Goal: Information Seeking & Learning: Learn about a topic

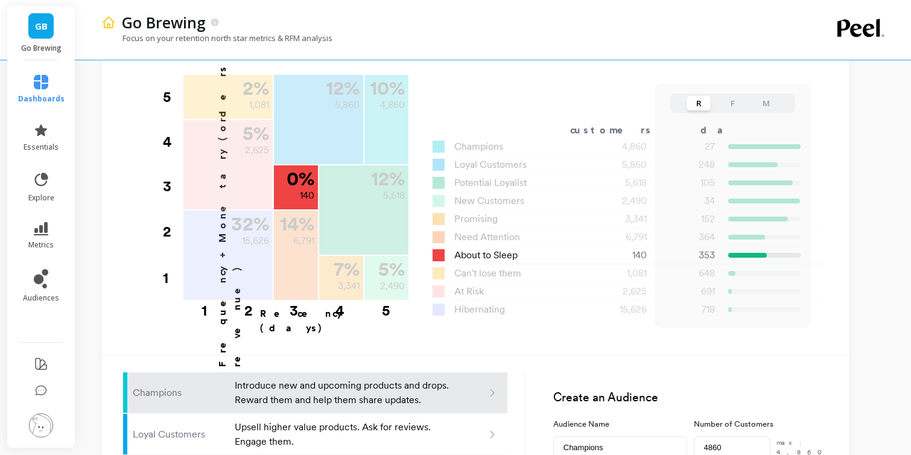
scroll to position [472, 0]
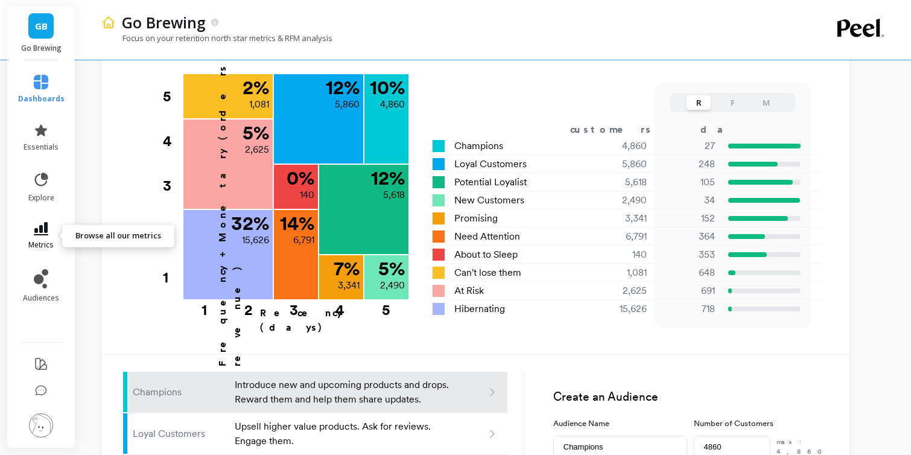
click at [42, 232] on icon at bounding box center [41, 228] width 14 height 13
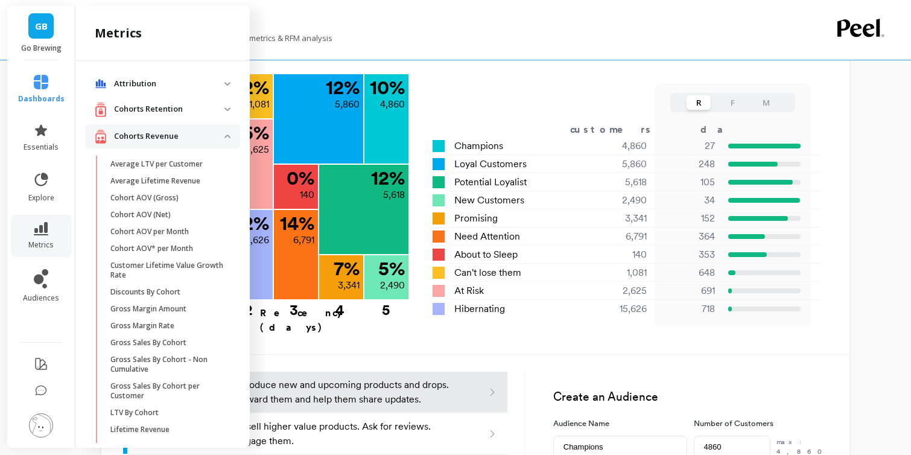
click at [37, 170] on li "explore" at bounding box center [41, 187] width 61 height 46
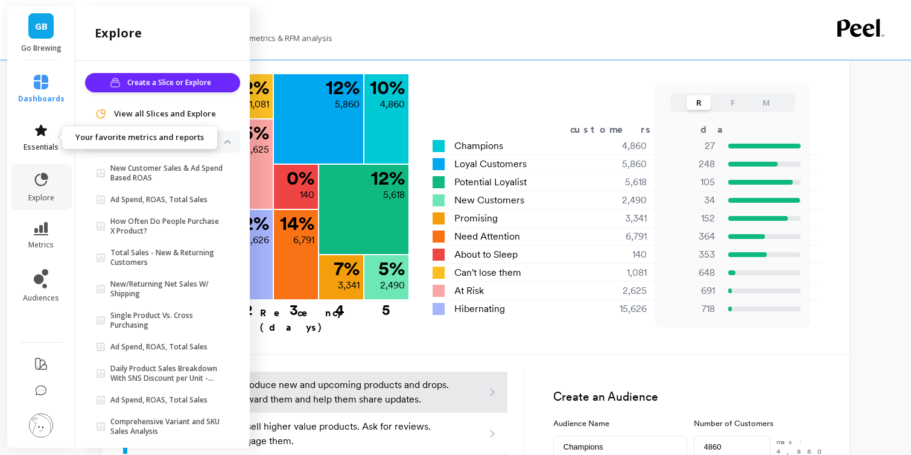
click at [38, 145] on span "essentials" at bounding box center [41, 147] width 35 height 10
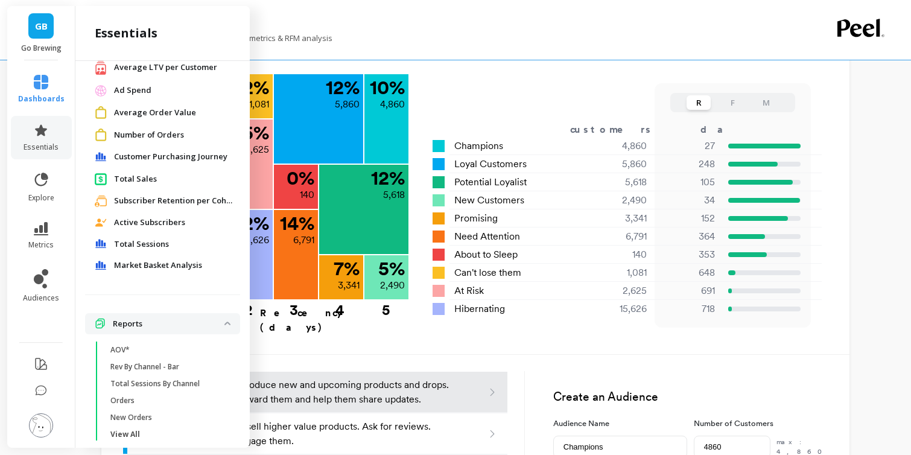
scroll to position [132, 0]
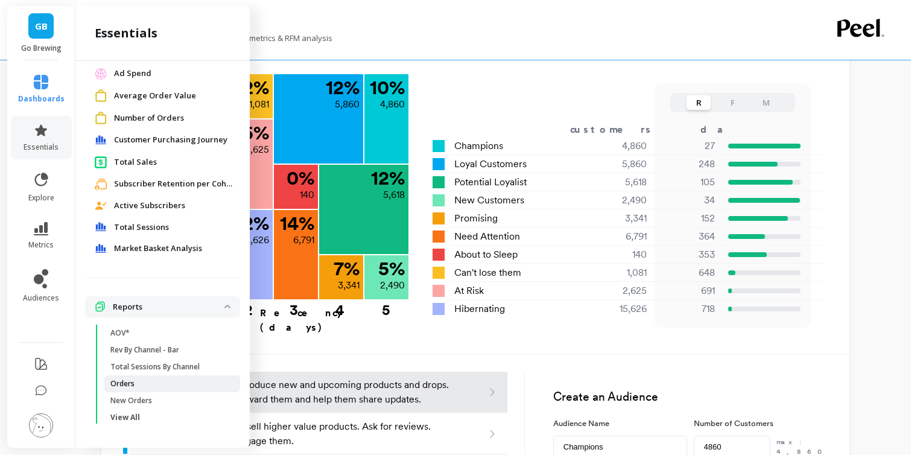
click at [138, 389] on link "Orders" at bounding box center [172, 383] width 136 height 17
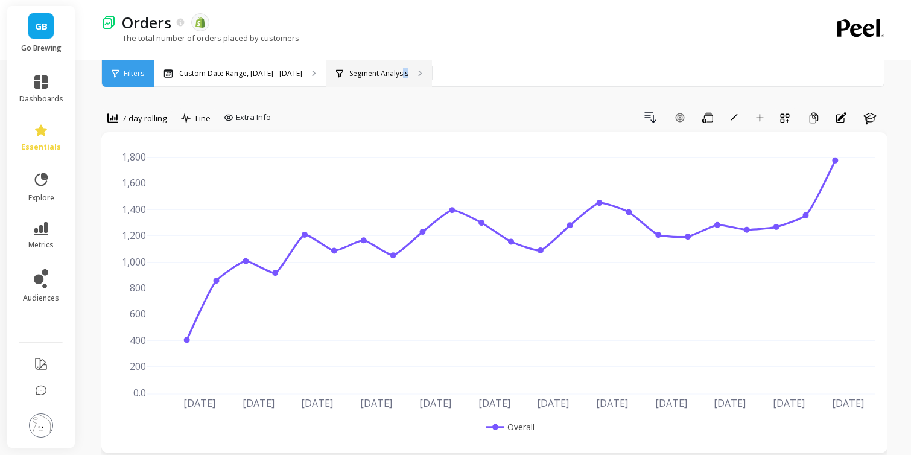
click at [393, 78] on div "Segment Analysis" at bounding box center [379, 73] width 106 height 27
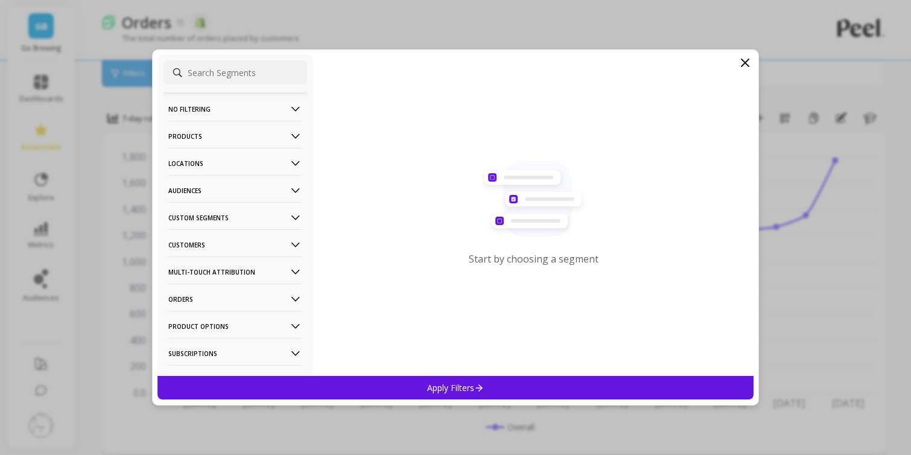
click at [277, 132] on p "Products" at bounding box center [235, 136] width 134 height 31
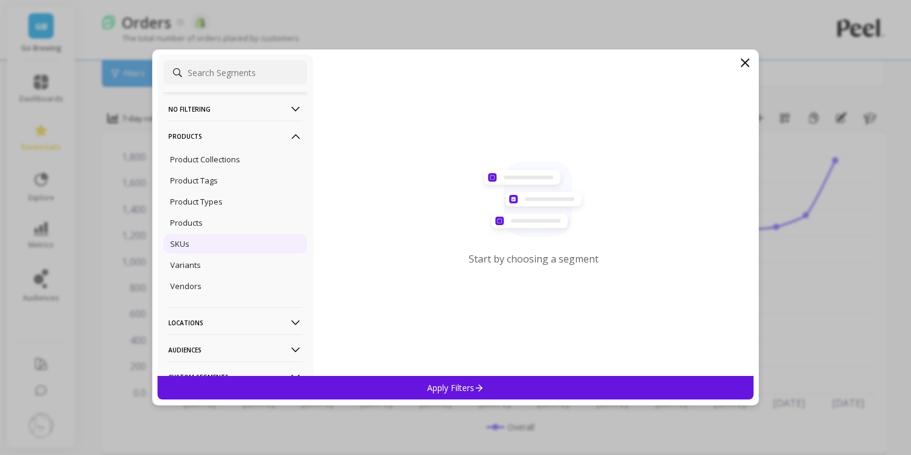
click at [191, 246] on div "SKUs" at bounding box center [236, 243] width 144 height 19
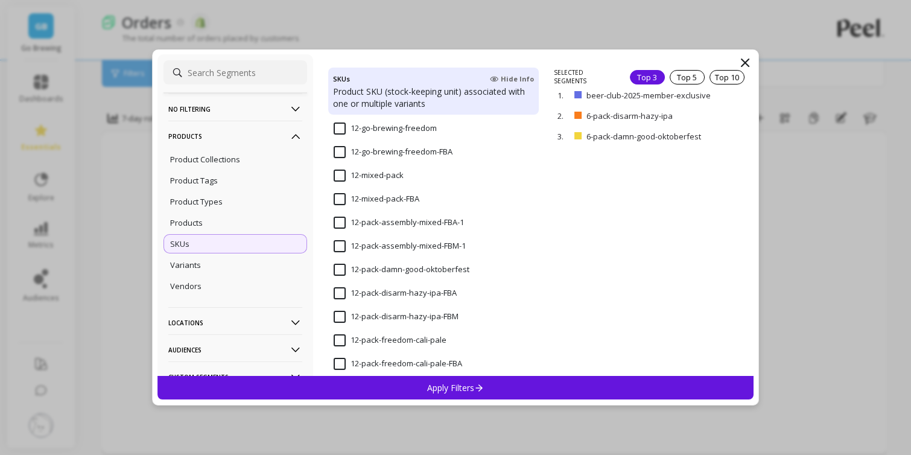
scroll to position [310, 0]
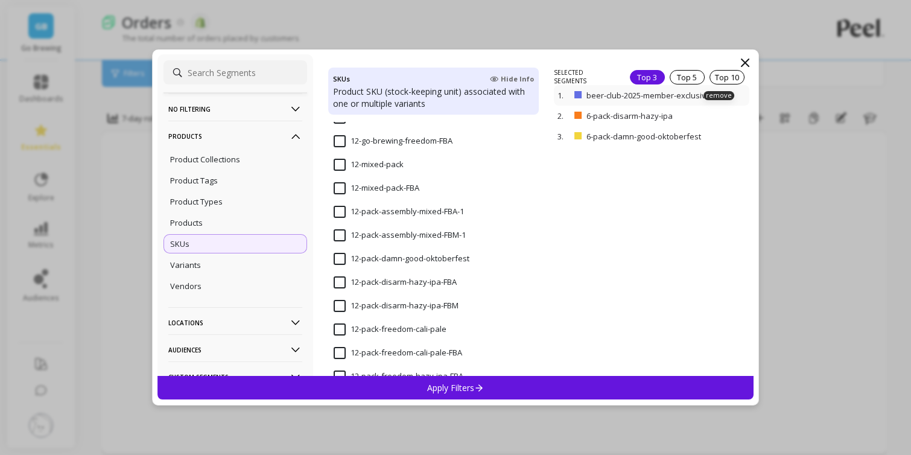
click at [623, 95] on p "beer-club-2025-member-exclusive" at bounding box center [657, 95] width 142 height 11
click at [591, 94] on p "beer-club-2025-member-exclusive" at bounding box center [657, 95] width 142 height 11
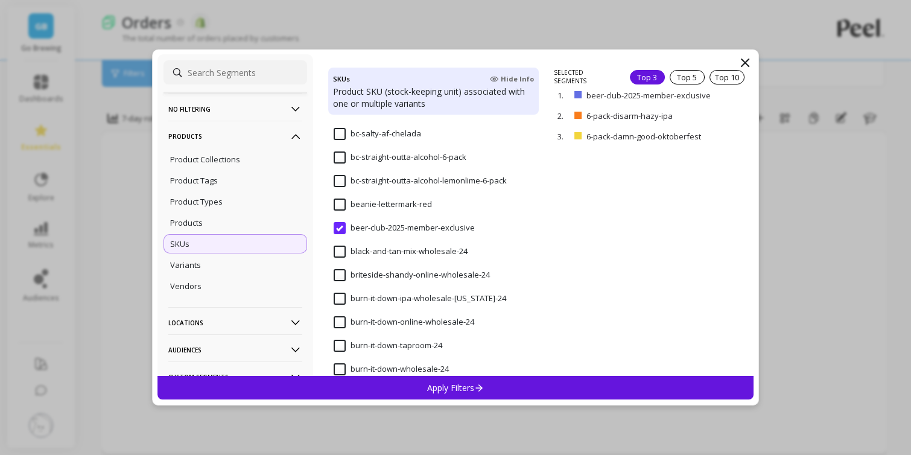
scroll to position [5080, 0]
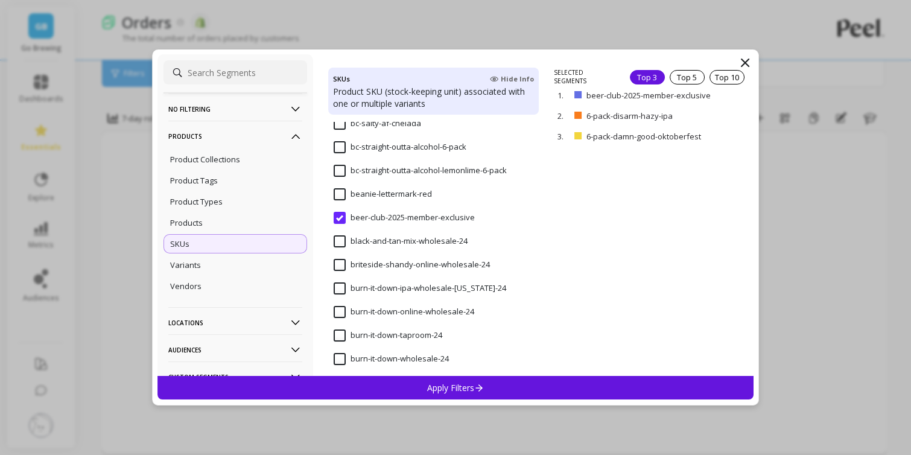
click at [431, 214] on input "beer-club-2025-member-exclusive" at bounding box center [404, 218] width 141 height 12
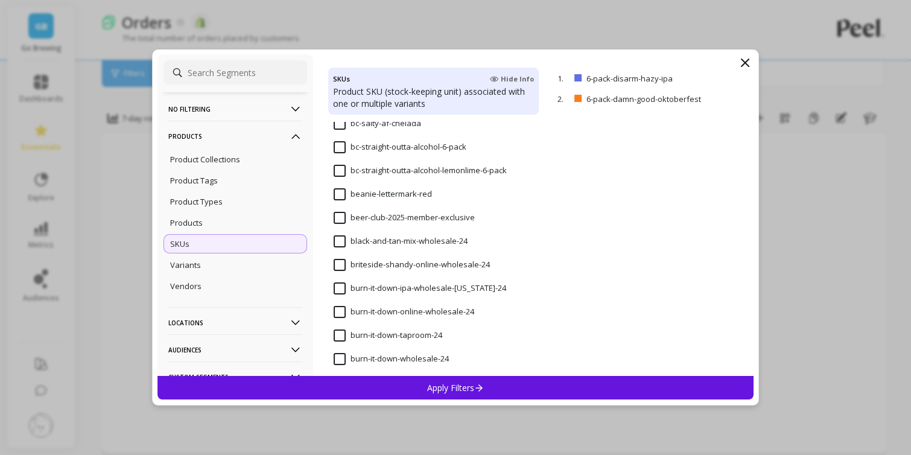
click at [431, 214] on input "beer-club-2025-member-exclusive" at bounding box center [404, 218] width 141 height 12
click at [447, 386] on p "Apply Filters" at bounding box center [455, 387] width 57 height 11
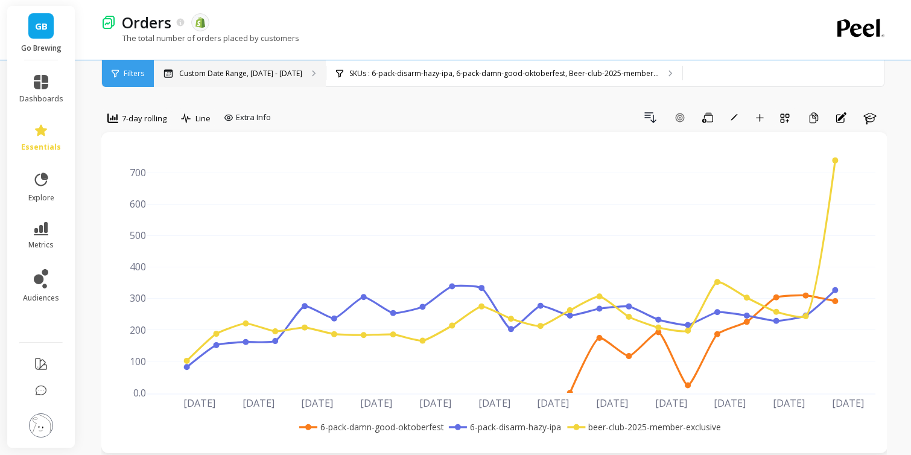
click at [294, 74] on div "Custom Date Range, [DATE] - [DATE]" at bounding box center [240, 73] width 172 height 27
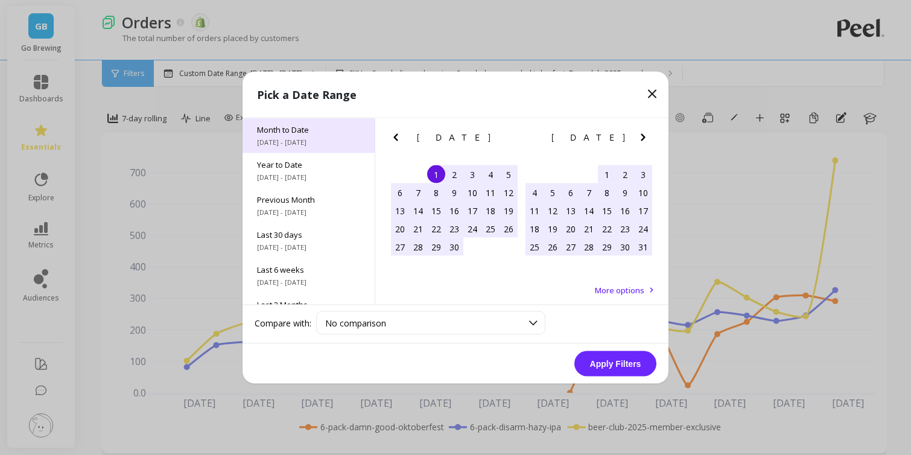
click at [299, 129] on span "Month to Date" at bounding box center [308, 129] width 103 height 11
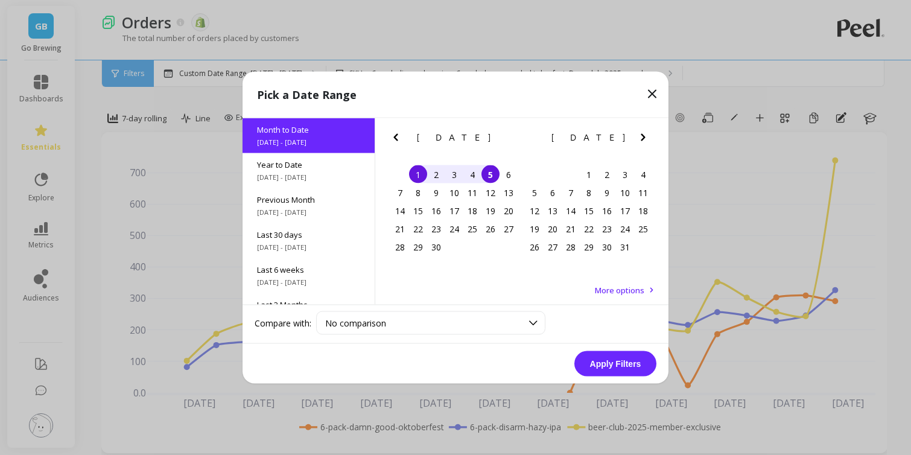
click at [603, 360] on button "Apply Filters" at bounding box center [615, 363] width 82 height 25
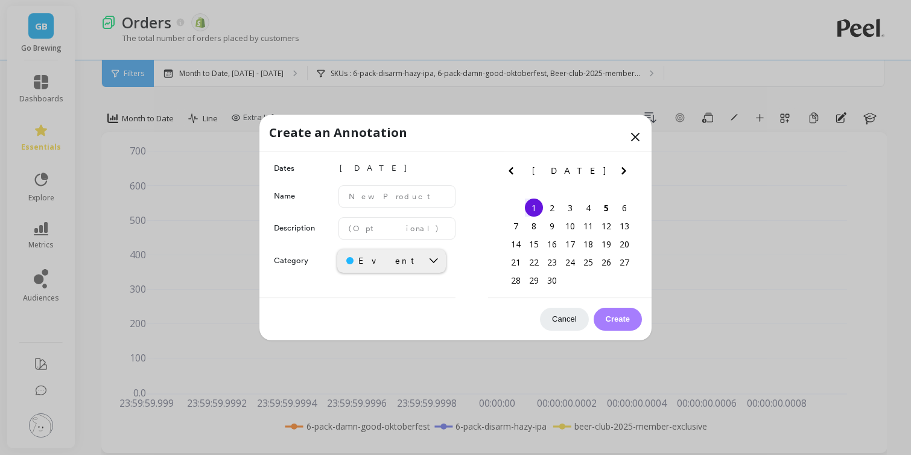
click at [640, 138] on icon at bounding box center [635, 137] width 14 height 14
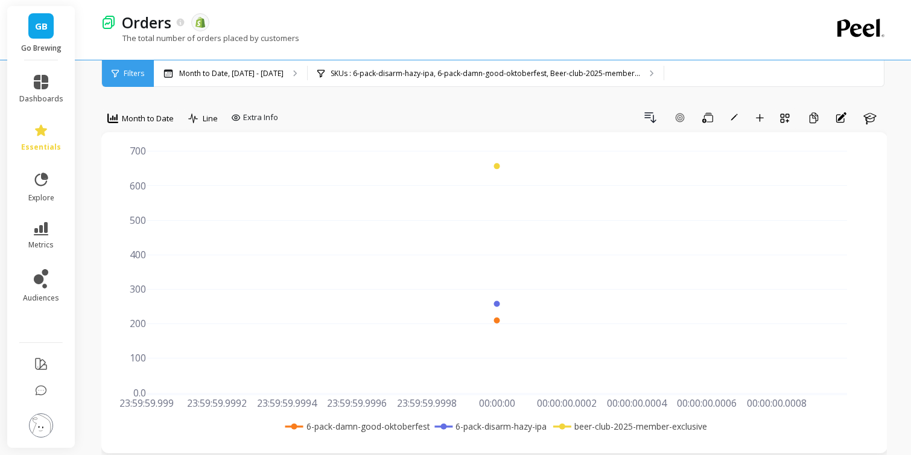
click at [439, 128] on div "Month to Date Line Extra Info Drill Down Add Goal Save Rename Add to Dashboard …" at bounding box center [494, 120] width 786 height 24
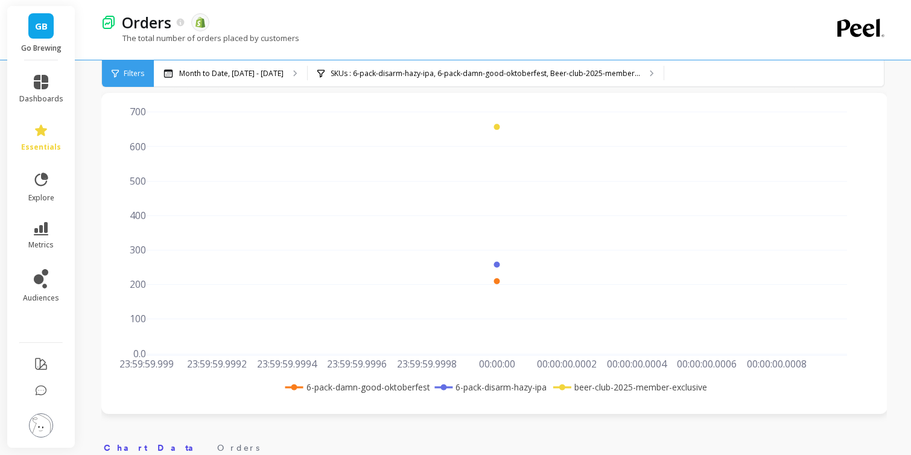
scroll to position [0, 0]
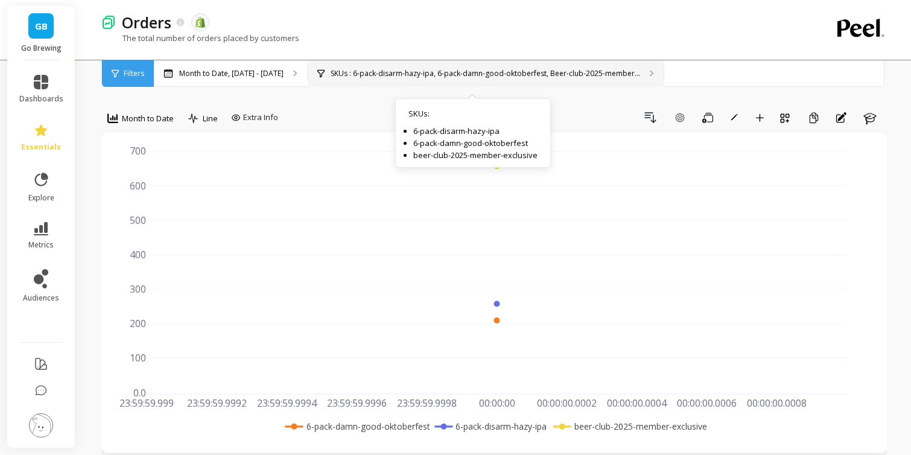
click at [372, 74] on p "SKUs : 6-pack-disarm-hazy-ipa, 6-pack-damn-good-oktoberfest, Beer-club-2025-mem…" at bounding box center [486, 74] width 310 height 10
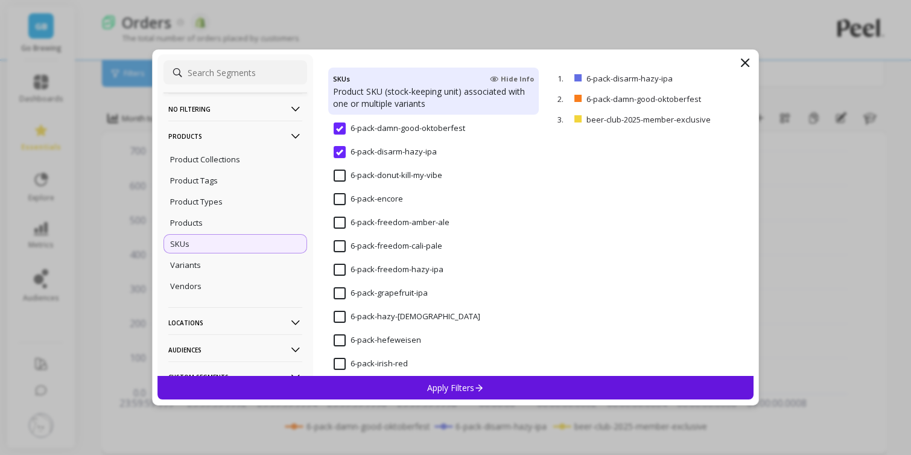
scroll to position [2328, 0]
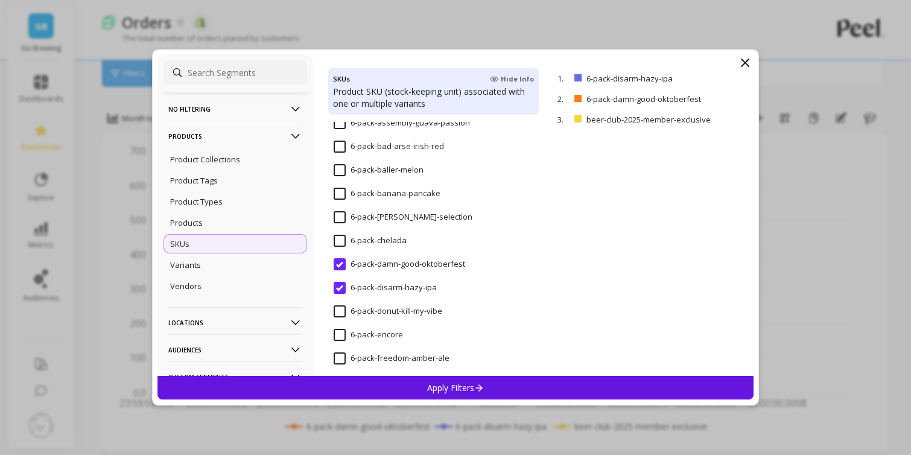
click at [340, 287] on input "6-pack-disarm-hazy-ipa" at bounding box center [385, 288] width 103 height 12
click at [340, 265] on input "6-pack-damn-good-oktoberfest" at bounding box center [400, 264] width 132 height 12
click at [493, 389] on div "Apply Filters" at bounding box center [455, 388] width 596 height 24
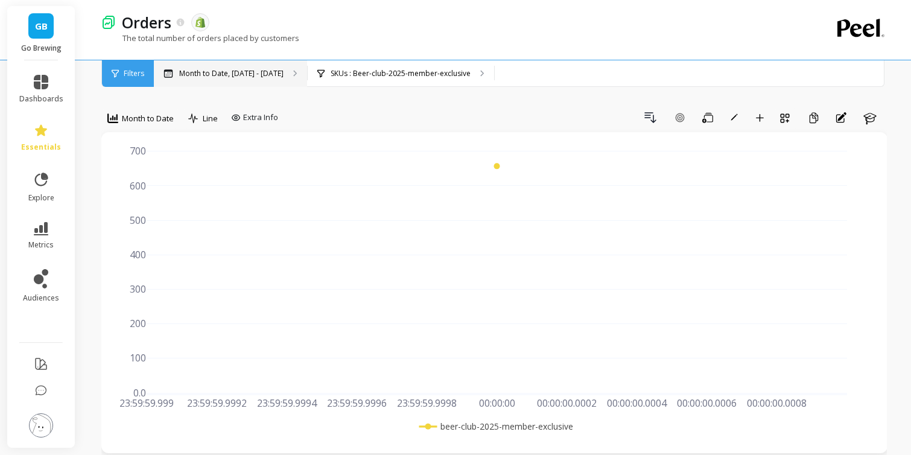
click at [238, 71] on p "Month to Date, [DATE] - [DATE]" at bounding box center [231, 74] width 104 height 10
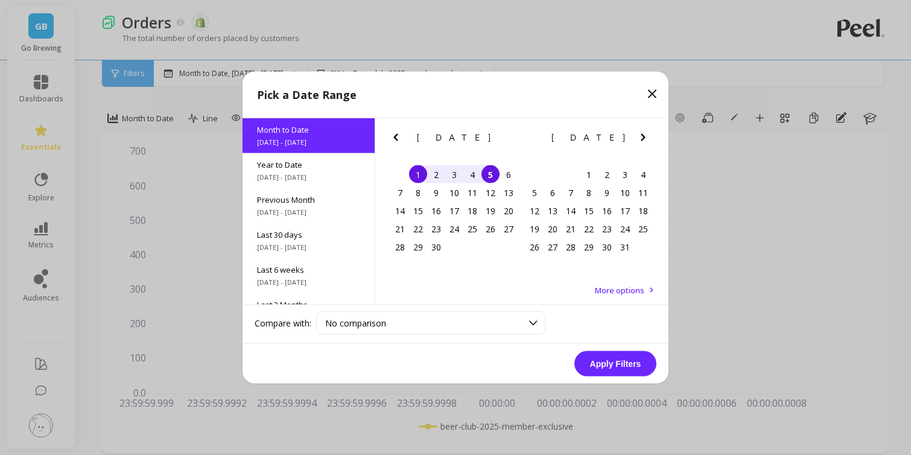
click at [597, 354] on button "Apply Filters" at bounding box center [615, 363] width 82 height 25
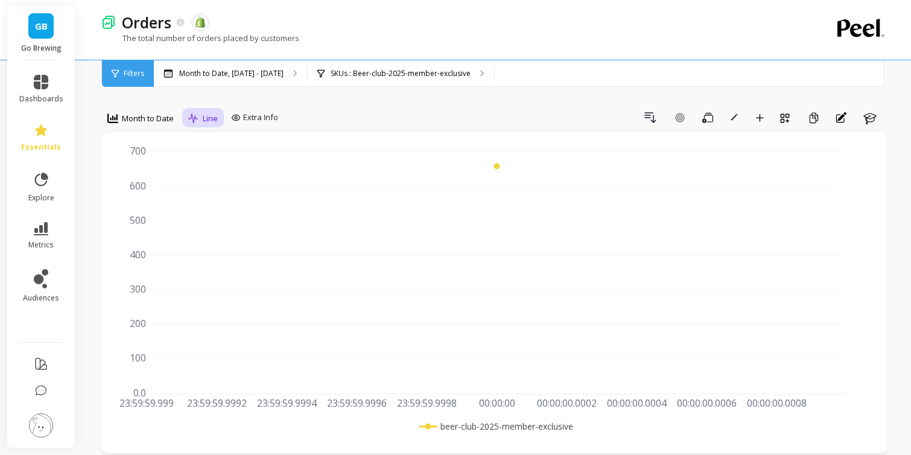
click at [207, 122] on span "Line" at bounding box center [210, 118] width 15 height 11
click at [208, 141] on div "Line" at bounding box center [226, 145] width 69 height 11
click at [199, 121] on icon at bounding box center [193, 118] width 11 height 10
click at [209, 165] on div "Bar" at bounding box center [226, 168] width 69 height 11
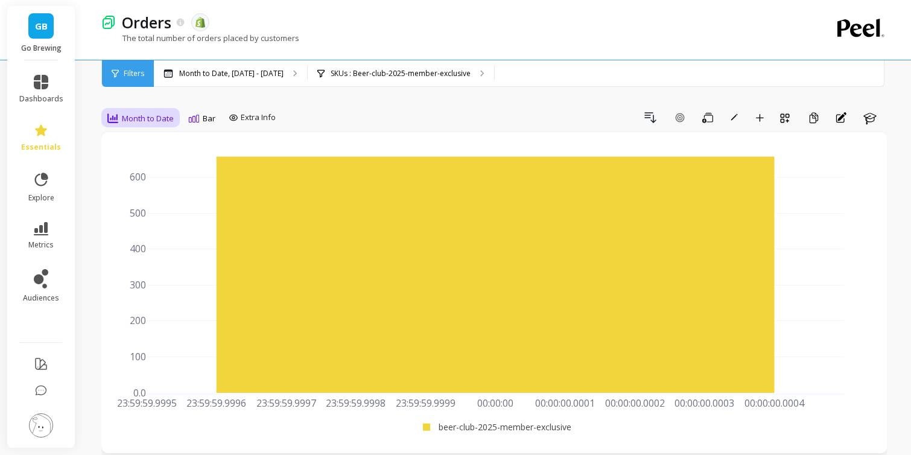
click at [166, 115] on span "Month to Date" at bounding box center [148, 118] width 52 height 11
click at [142, 167] on div "Daily" at bounding box center [146, 168] width 69 height 11
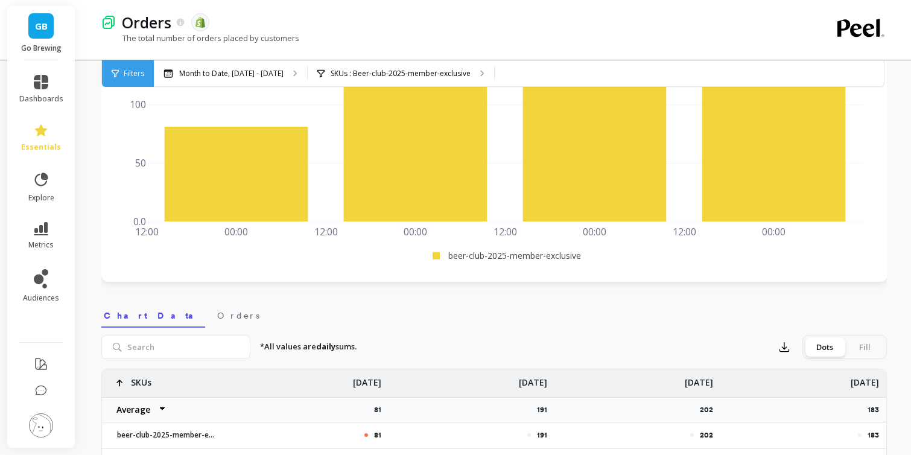
scroll to position [0, 0]
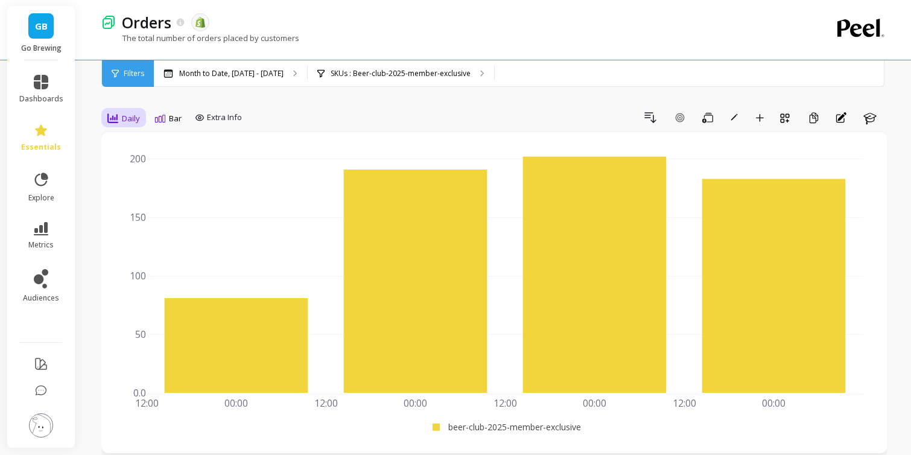
click at [125, 123] on span "Daily" at bounding box center [131, 118] width 18 height 11
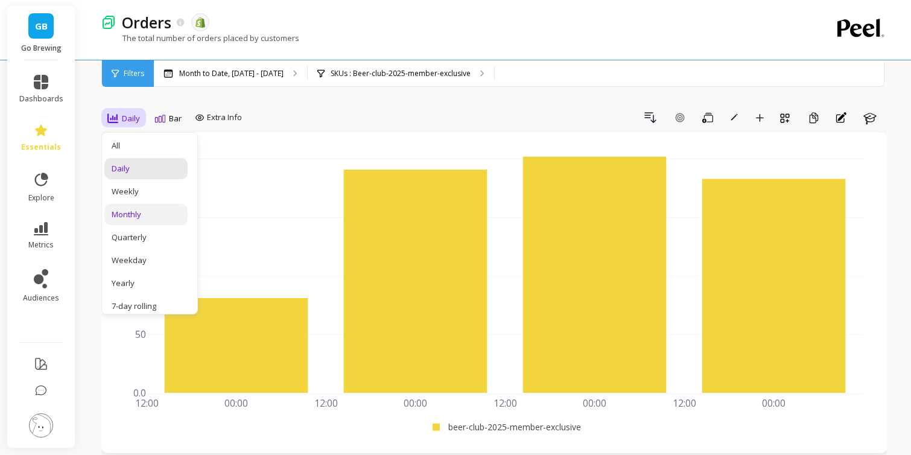
click at [135, 220] on div "Monthly" at bounding box center [146, 214] width 69 height 11
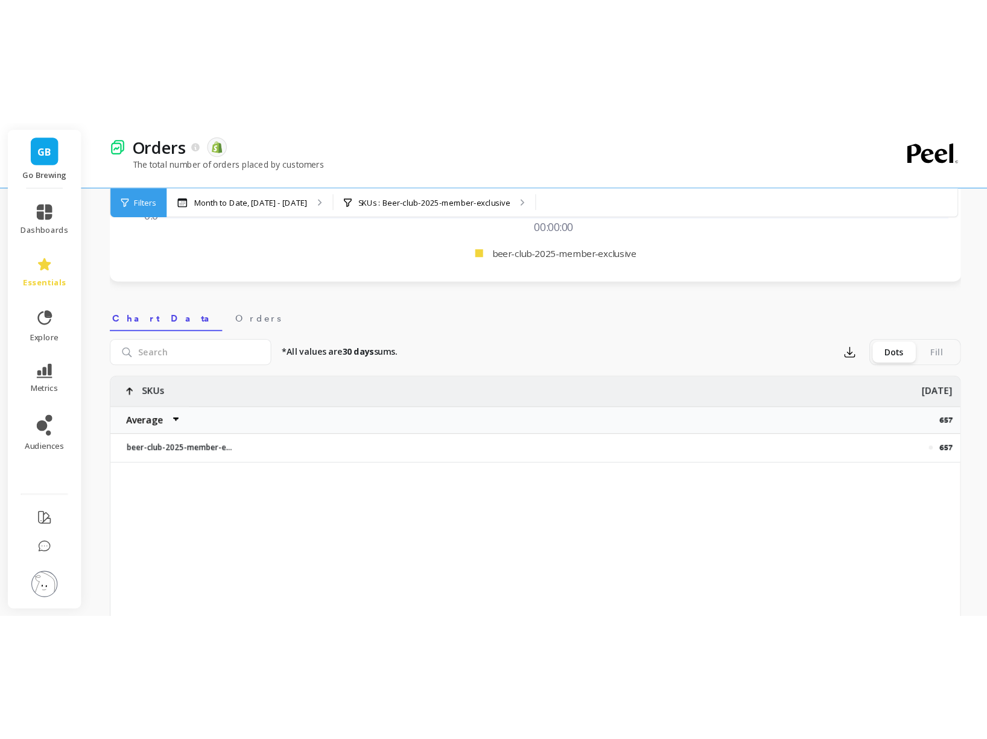
scroll to position [303, 0]
